Goal: Book appointment/travel/reservation

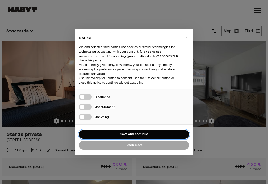
click at [136, 131] on button "Save and continue" at bounding box center [134, 134] width 110 height 9
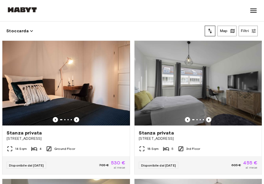
click at [101, 35] on div "Stoccarda Map Filtri" at bounding box center [131, 30] width 251 height 19
click at [37, 29] on div "Stoccarda Map Filtri" at bounding box center [131, 30] width 251 height 19
click at [29, 30] on icon "button" at bounding box center [32, 31] width 6 height 6
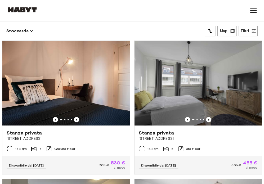
click at [28, 24] on div "Stoccarda Map Filtri" at bounding box center [131, 30] width 251 height 19
click at [248, 29] on button "Filtri" at bounding box center [248, 31] width 19 height 11
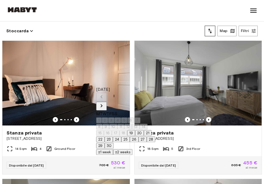
click at [114, 149] on button "30" at bounding box center [109, 146] width 9 height 6
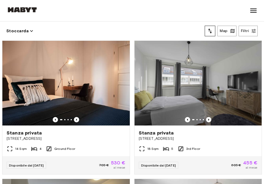
type input "**********"
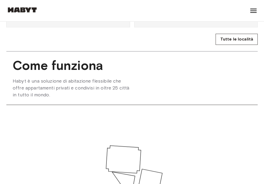
scroll to position [520, 0]
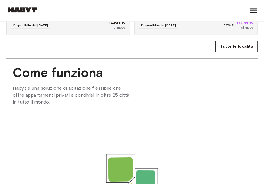
click at [234, 52] on link "Tutte le località" at bounding box center [237, 46] width 42 height 11
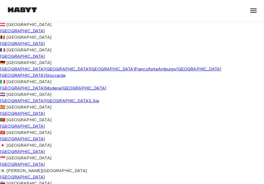
click at [45, 78] on span "Stoccarda" at bounding box center [55, 75] width 20 height 5
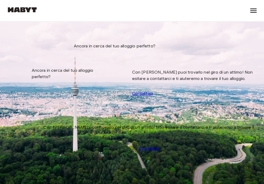
click at [254, 11] on icon at bounding box center [253, 10] width 8 height 8
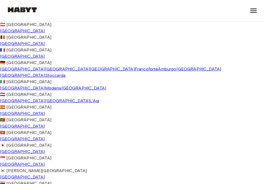
click at [45, 78] on span "Stoccarda" at bounding box center [55, 75] width 20 height 5
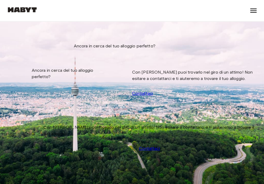
click at [253, 11] on icon at bounding box center [253, 10] width 8 height 8
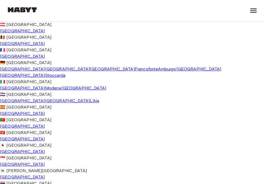
click at [45, 78] on link "Stoccarda" at bounding box center [55, 75] width 20 height 5
